Goal: Information Seeking & Learning: Learn about a topic

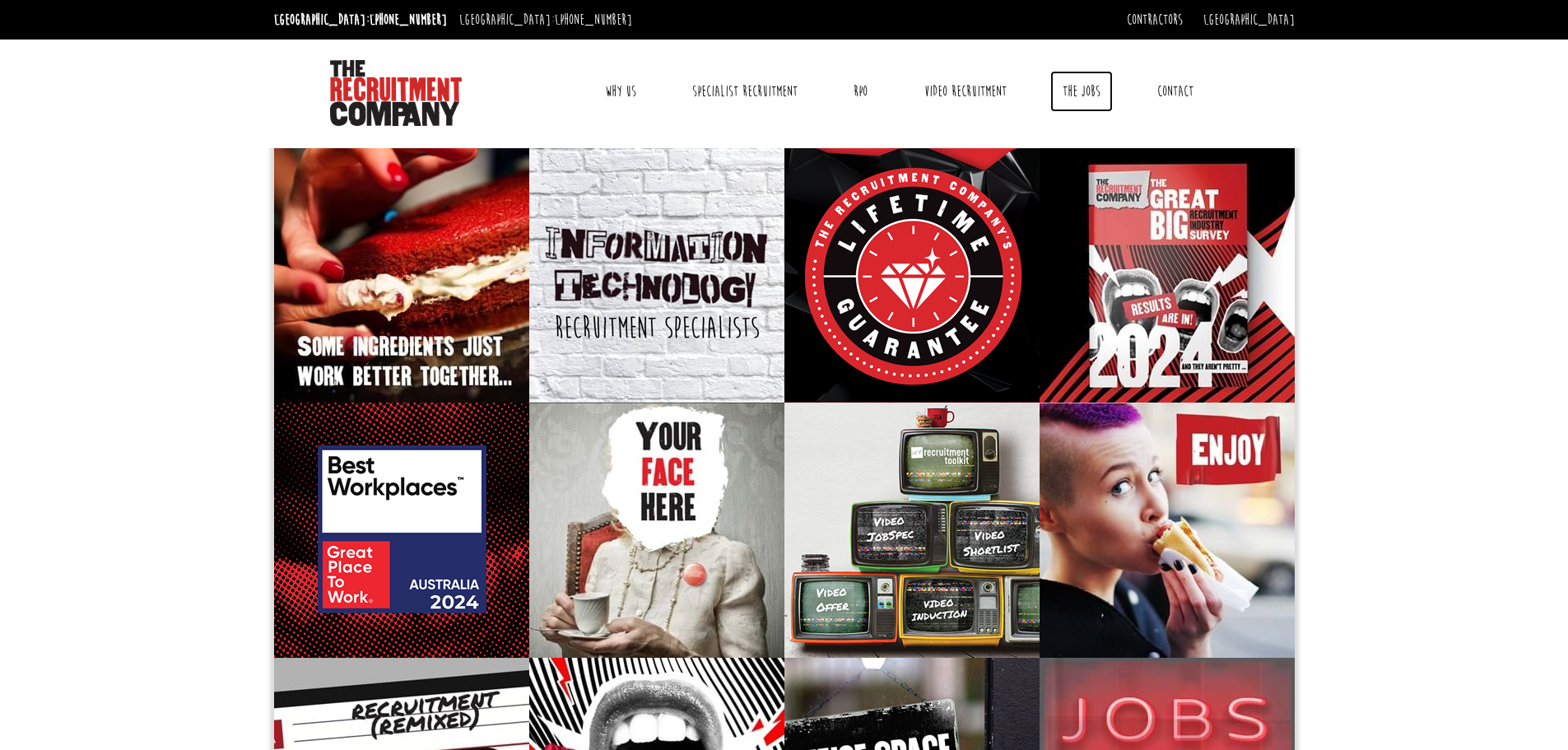
click at [1097, 91] on link "The Jobs" at bounding box center [1082, 91] width 63 height 41
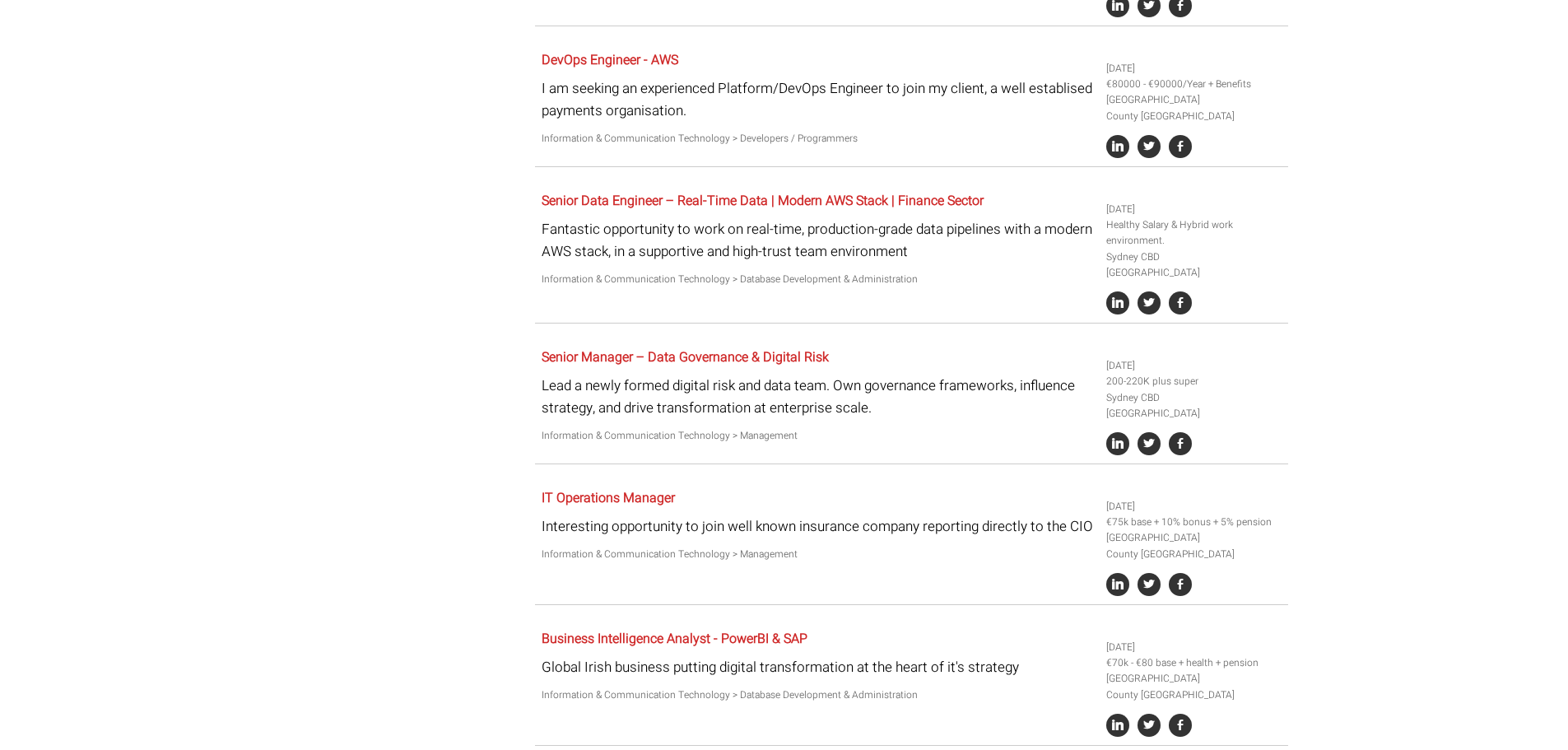
scroll to position [1293, 0]
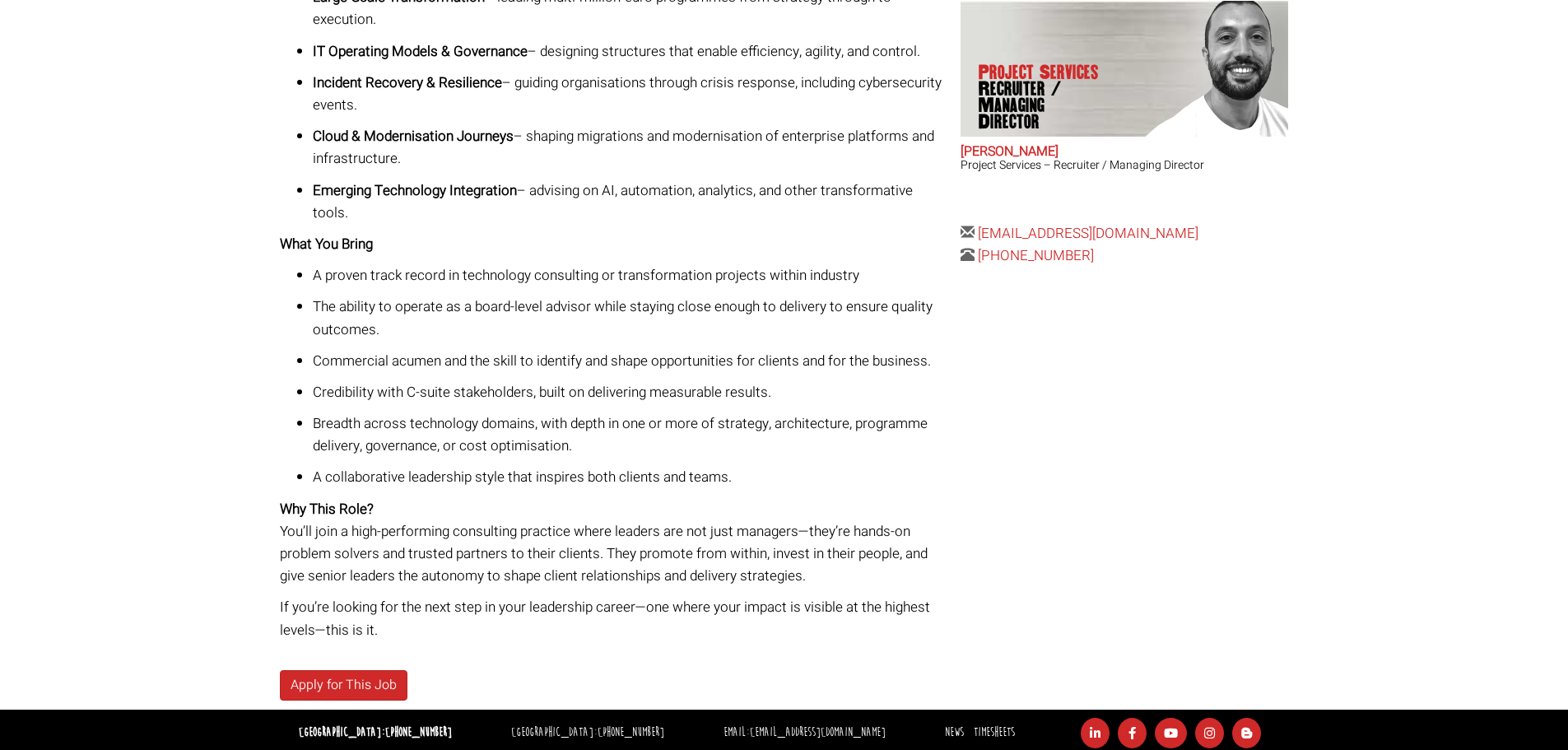
scroll to position [663, 0]
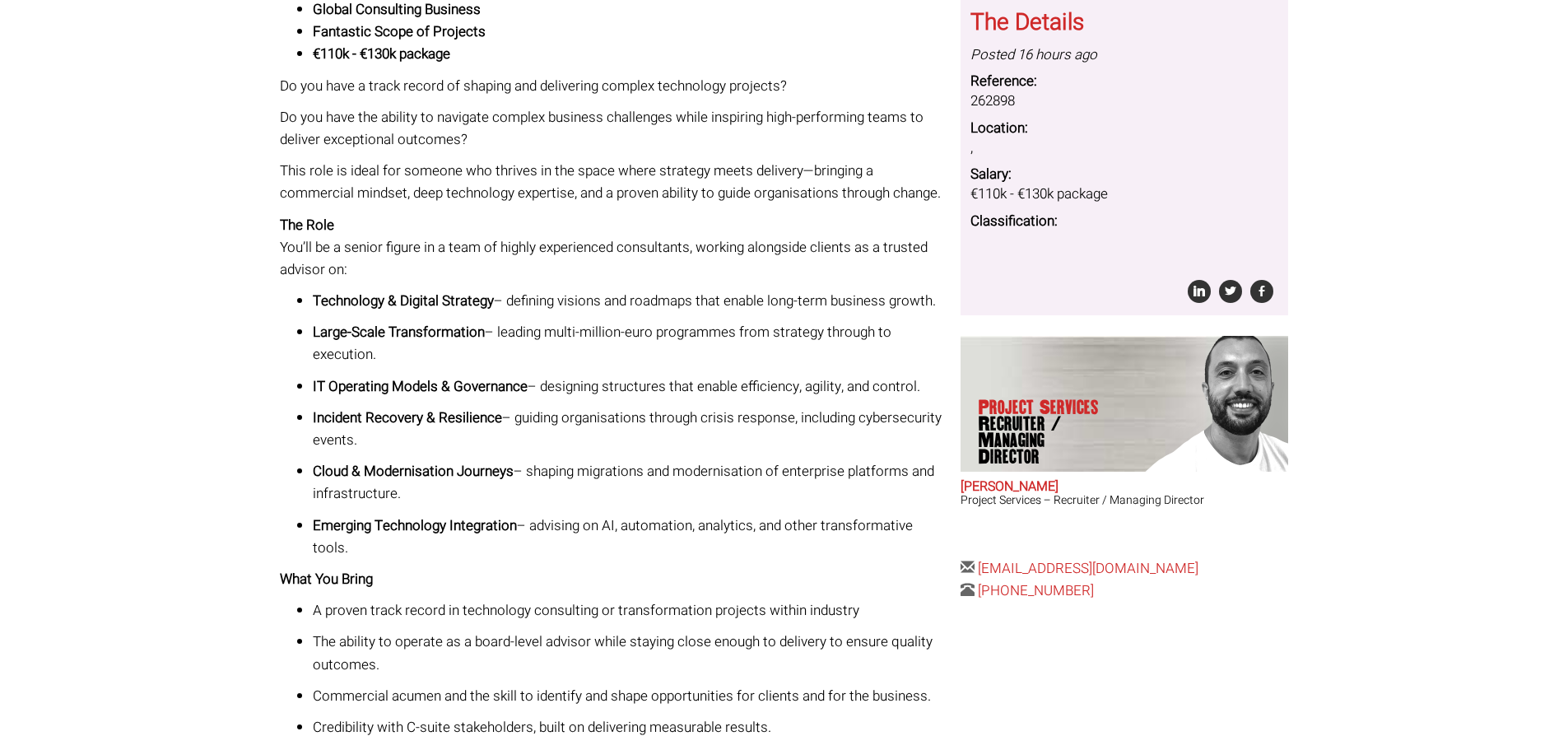
scroll to position [165, 0]
